Goal: Task Accomplishment & Management: Use online tool/utility

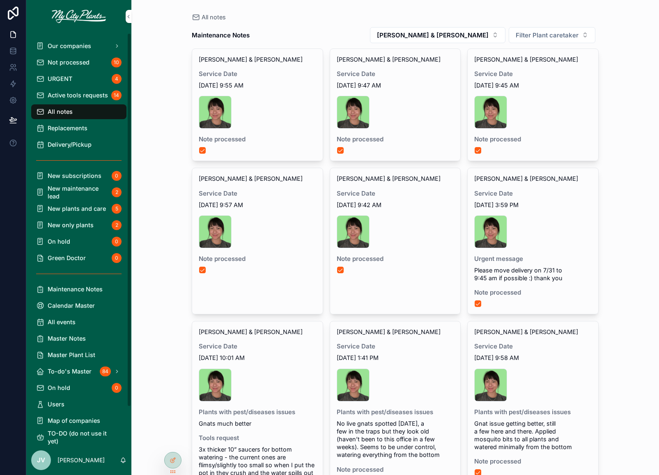
scroll to position [45, 0]
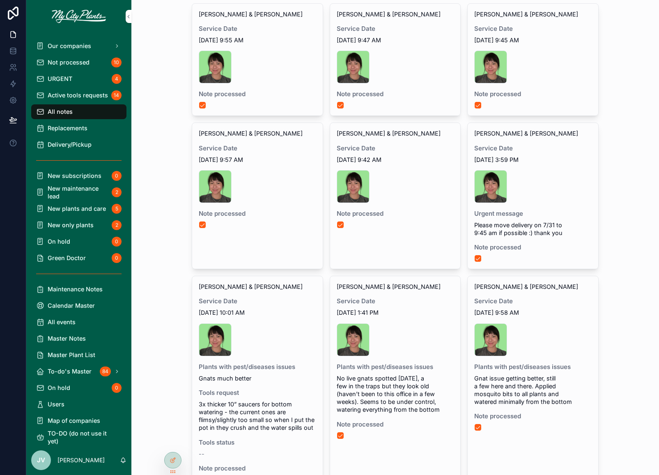
click at [57, 61] on span "Not processed" at bounding box center [69, 62] width 42 height 8
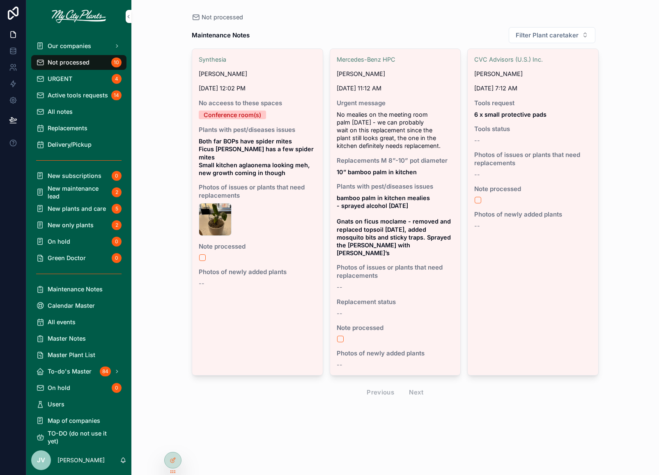
click at [289, 78] on div "Synthesia [PERSON_NAME] [DATE] 12:02 PM No acceess to these spaces Conference r…" at bounding box center [257, 171] width 131 height 245
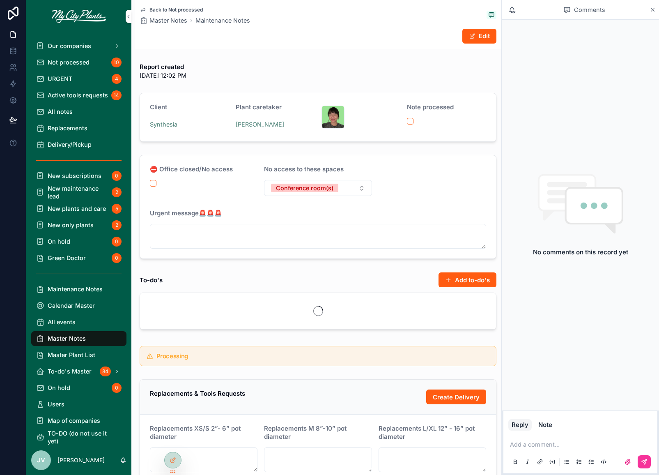
click at [461, 282] on button "Add to-do's" at bounding box center [468, 279] width 58 height 15
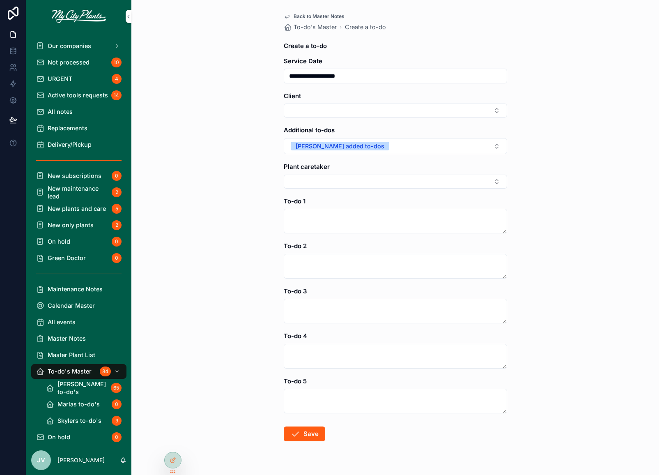
click at [498, 114] on button "Select Button" at bounding box center [395, 110] width 223 height 14
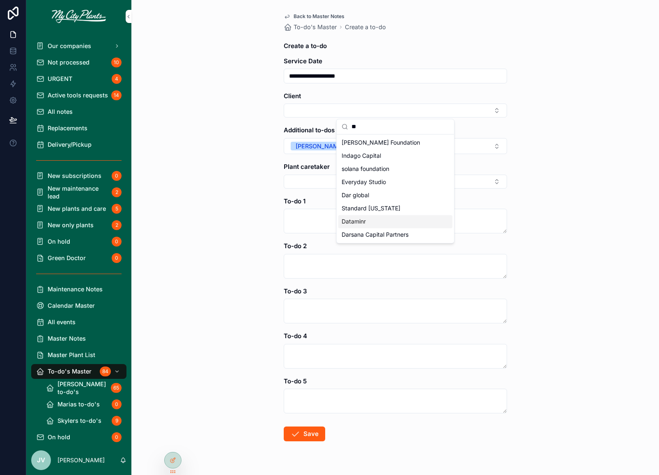
type input "**"
click at [351, 219] on span "Dataminr" at bounding box center [354, 221] width 24 height 8
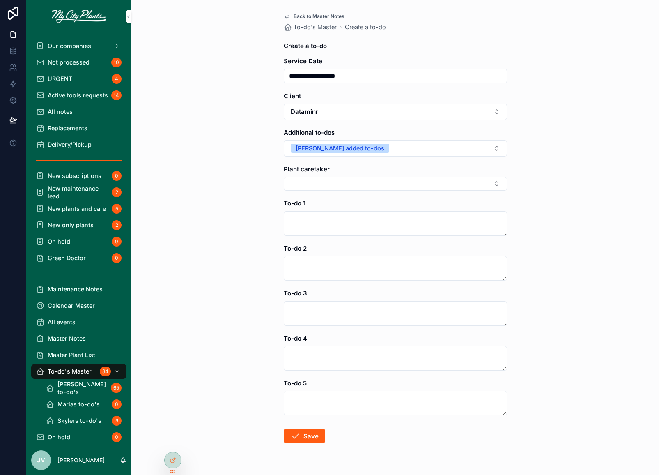
click at [333, 180] on button "Select Button" at bounding box center [395, 184] width 223 height 14
click at [356, 229] on span "[PERSON_NAME]" at bounding box center [365, 228] width 47 height 8
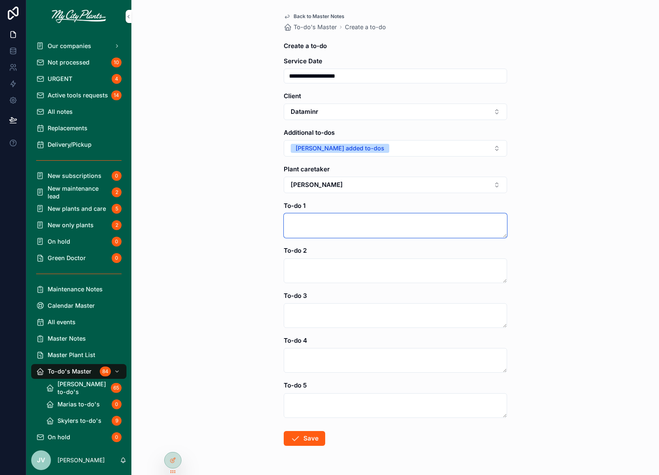
click at [317, 223] on textarea "scrollable content" at bounding box center [395, 225] width 223 height 25
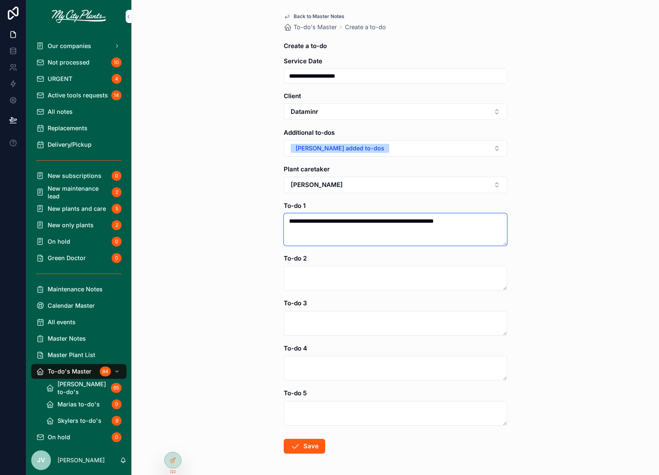
type textarea "**********"
click at [305, 441] on button "Save" at bounding box center [304, 446] width 41 height 15
